Goal: Information Seeking & Learning: Learn about a topic

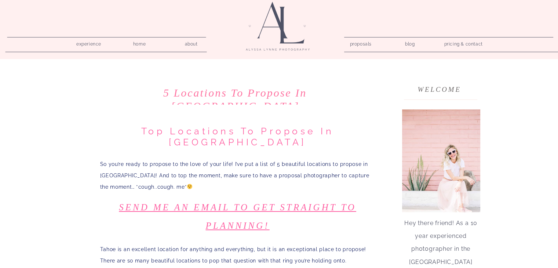
click at [451, 42] on nav "pricing & contact" at bounding box center [463, 44] width 44 height 10
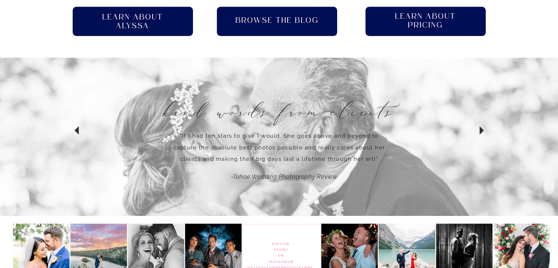
scroll to position [565, 0]
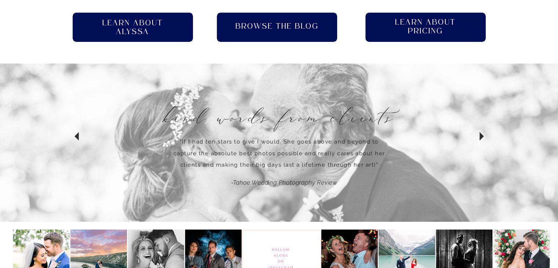
click at [411, 33] on h2 "Learn About pricing" at bounding box center [425, 27] width 74 height 19
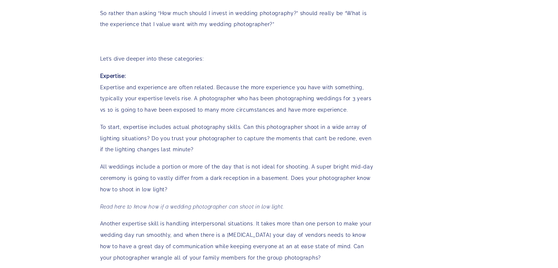
scroll to position [546, 0]
